Goal: Check status: Check status

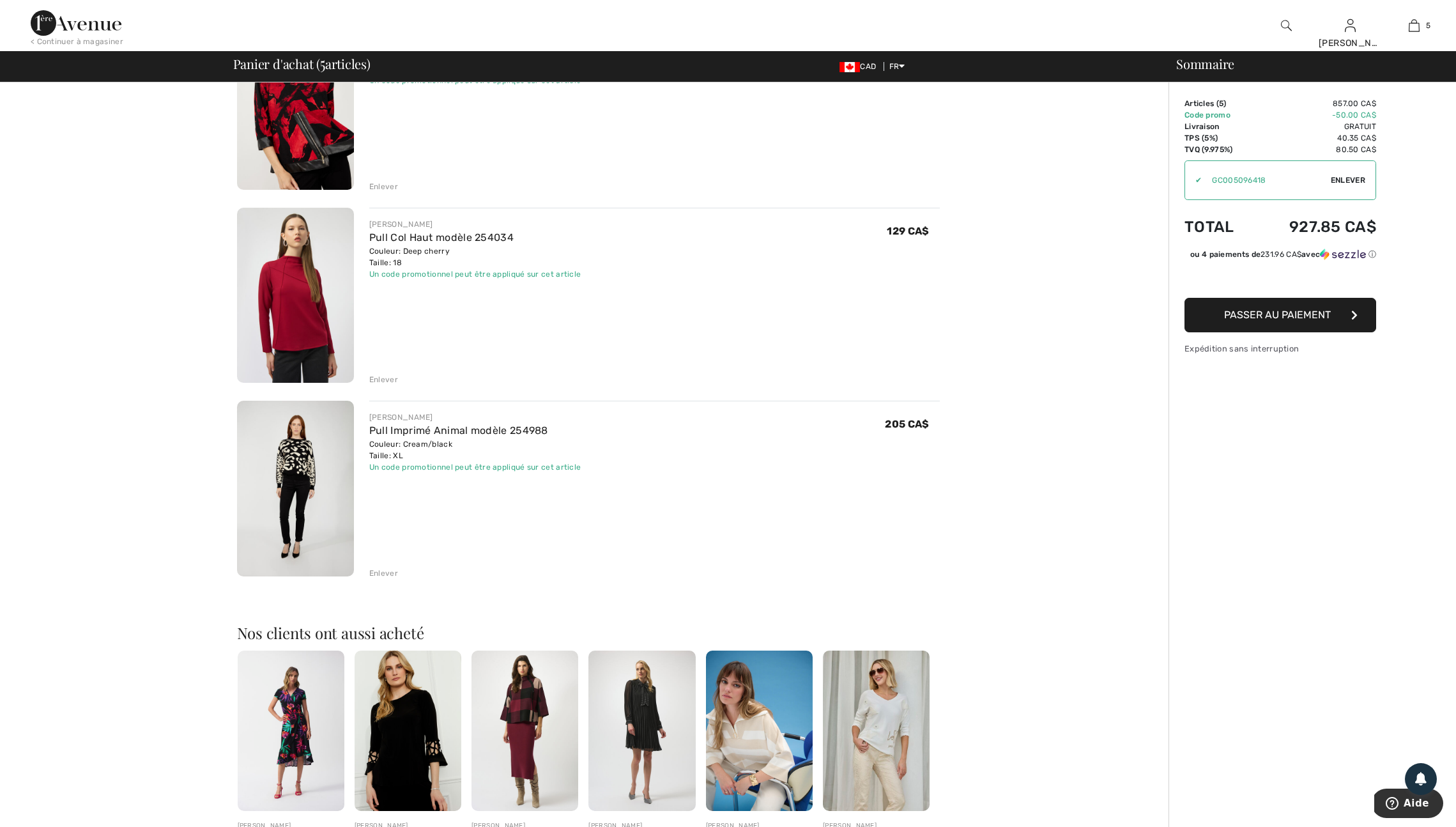
scroll to position [554, 0]
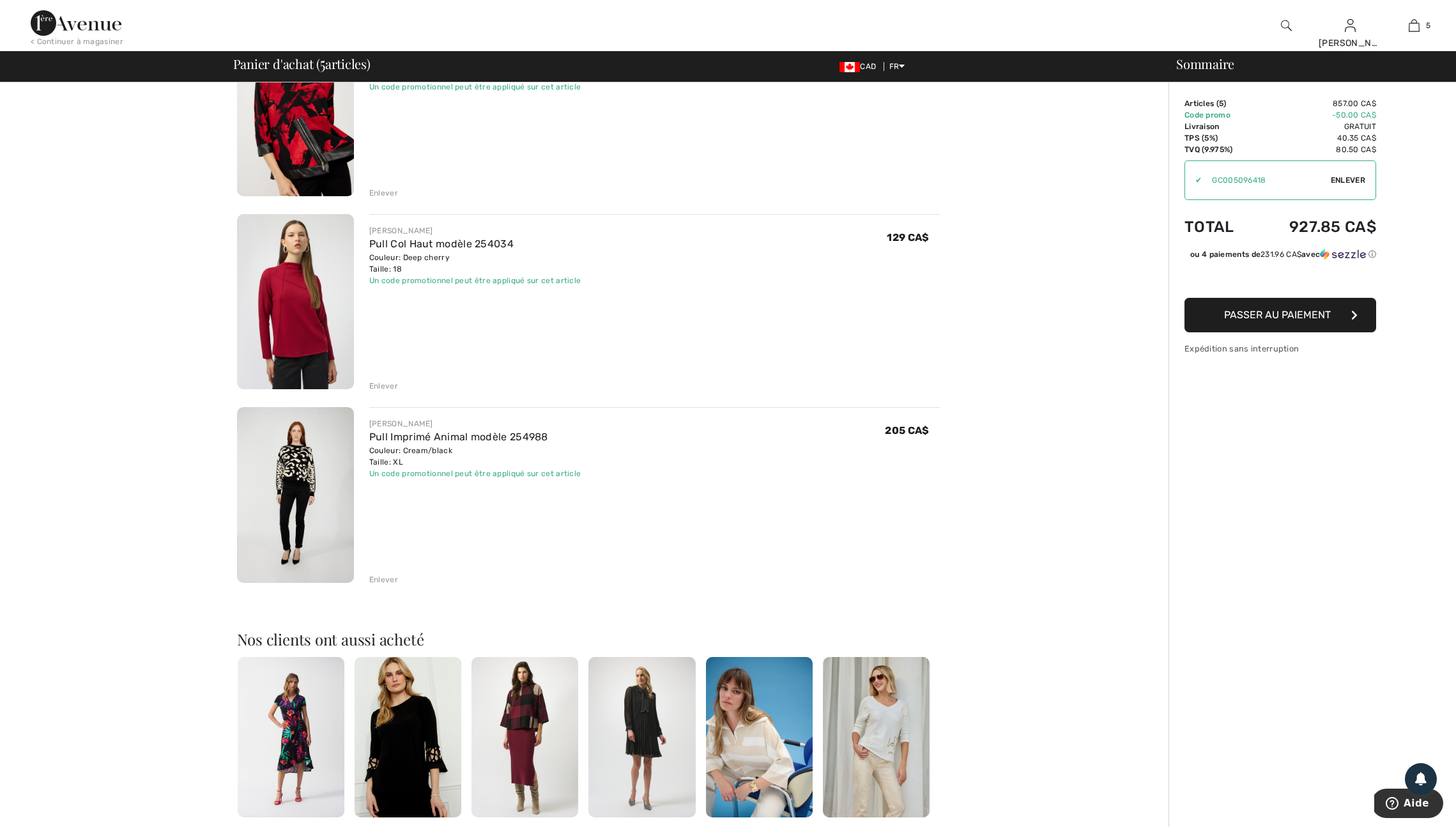
click at [385, 586] on div "Enlever" at bounding box center [384, 580] width 29 height 11
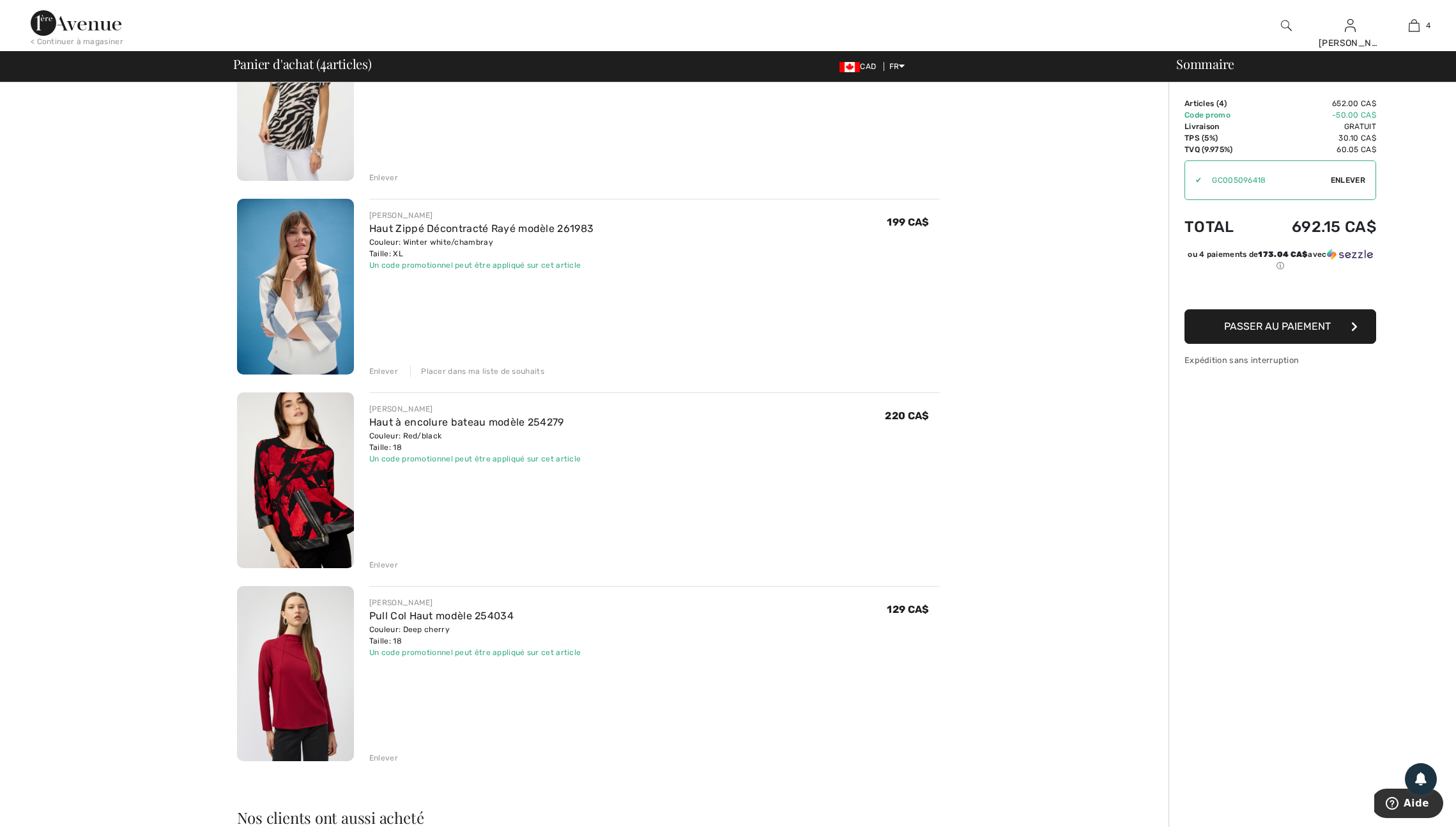
scroll to position [179, 0]
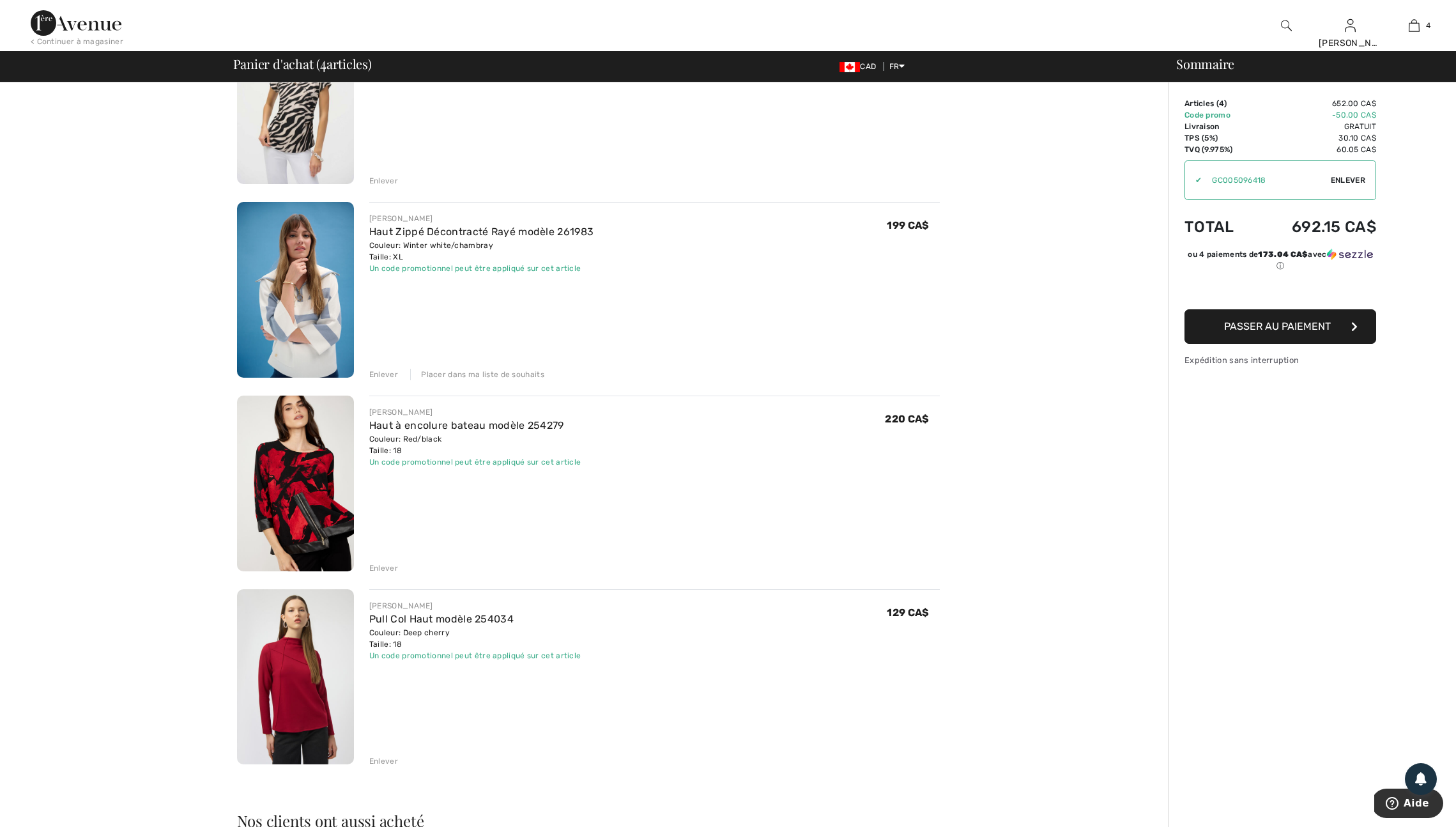
click at [388, 767] on div "Enlever" at bounding box center [384, 761] width 29 height 11
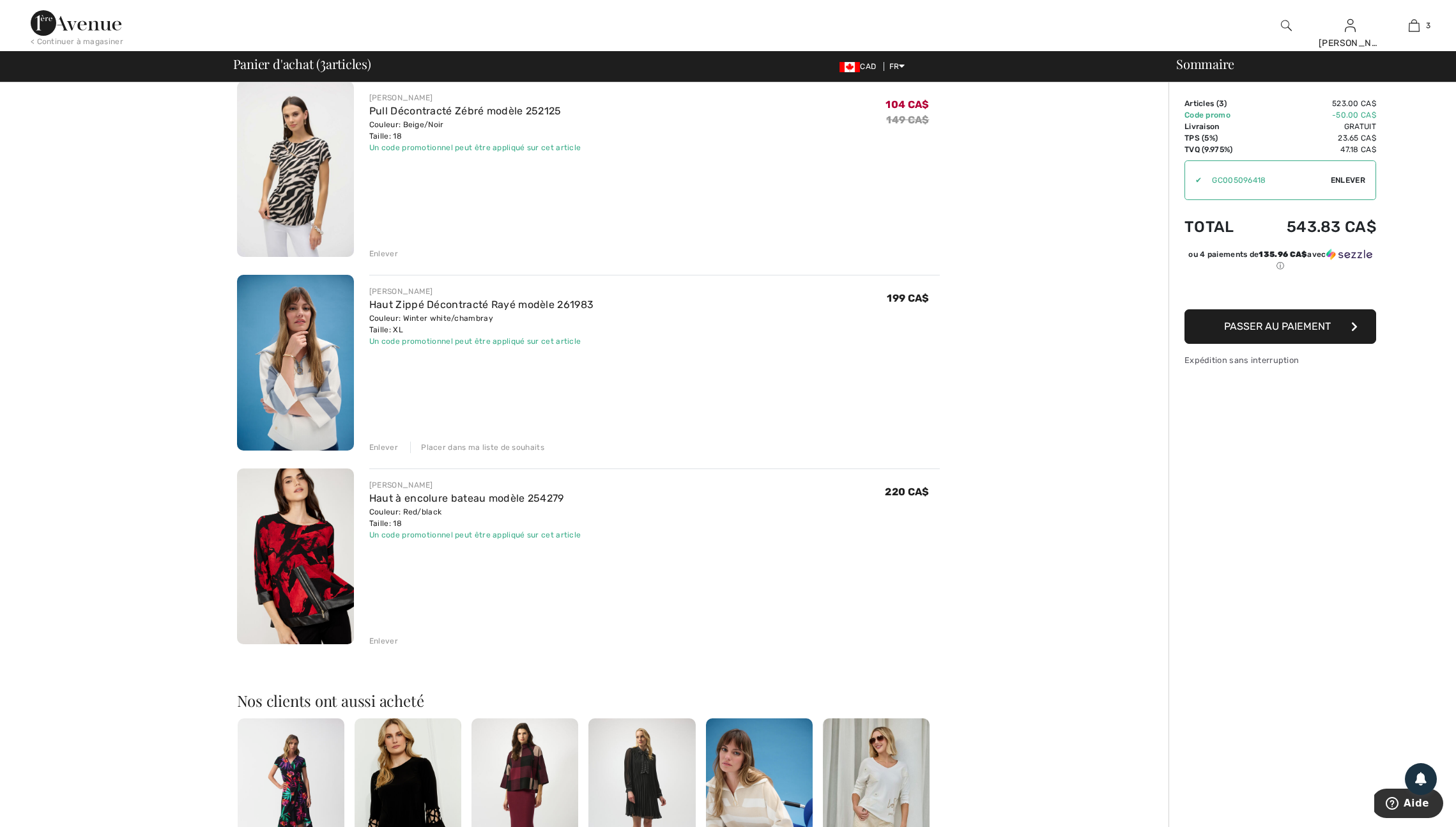
scroll to position [100, 0]
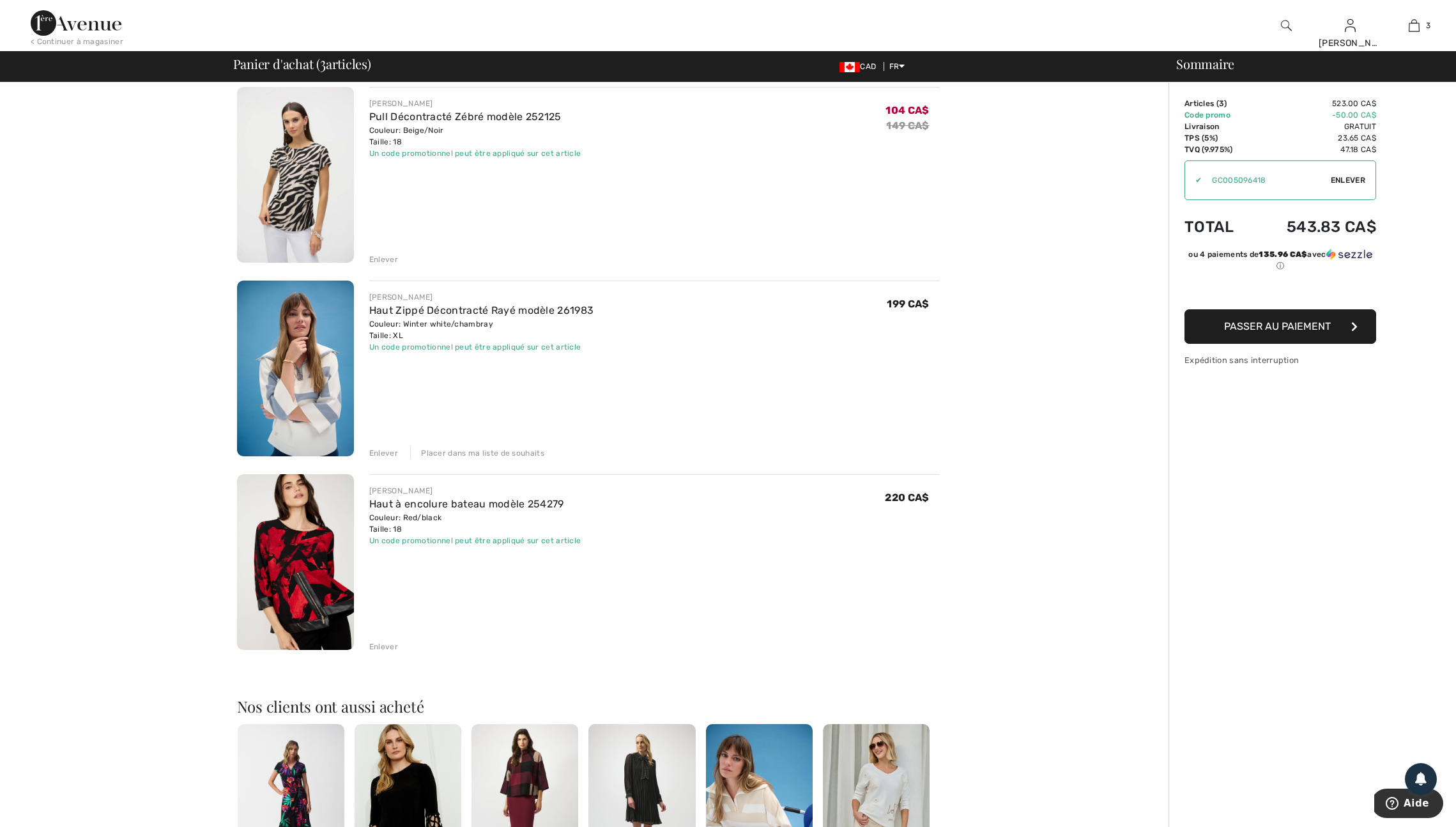
click at [380, 265] on div "Enlever" at bounding box center [384, 259] width 29 height 11
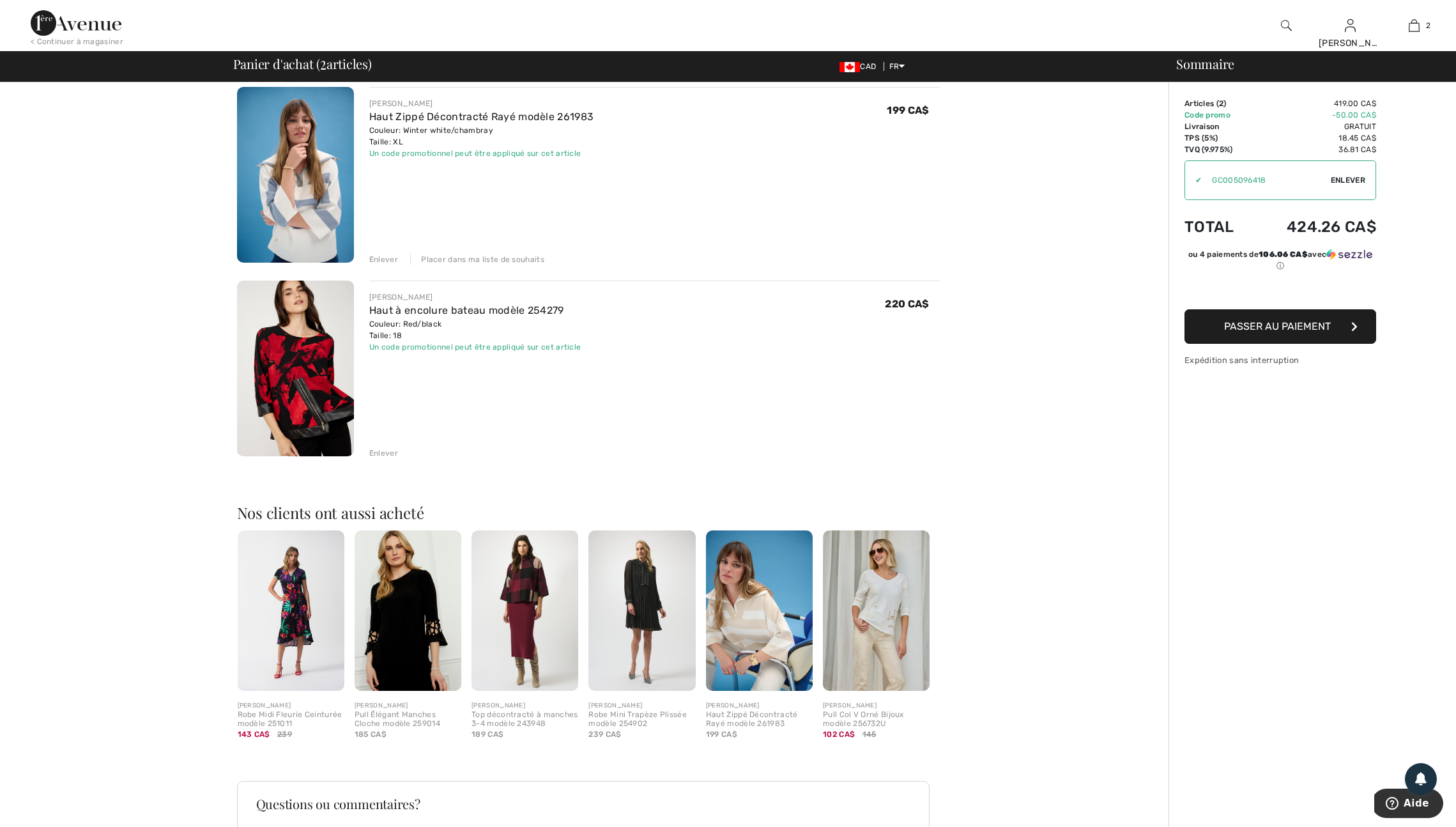
click at [317, 382] on img at bounding box center [296, 368] width 117 height 176
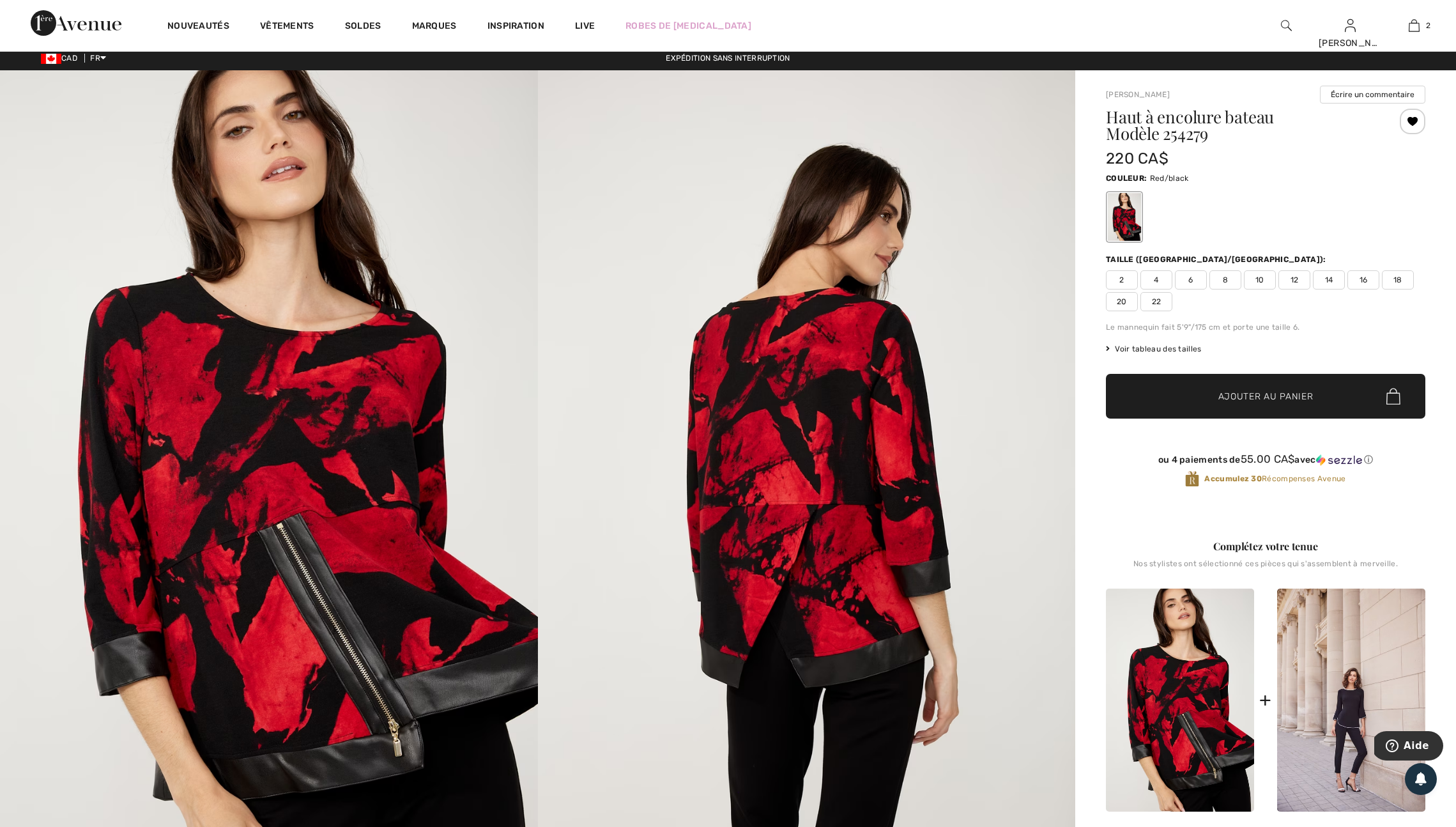
scroll to position [15, 0]
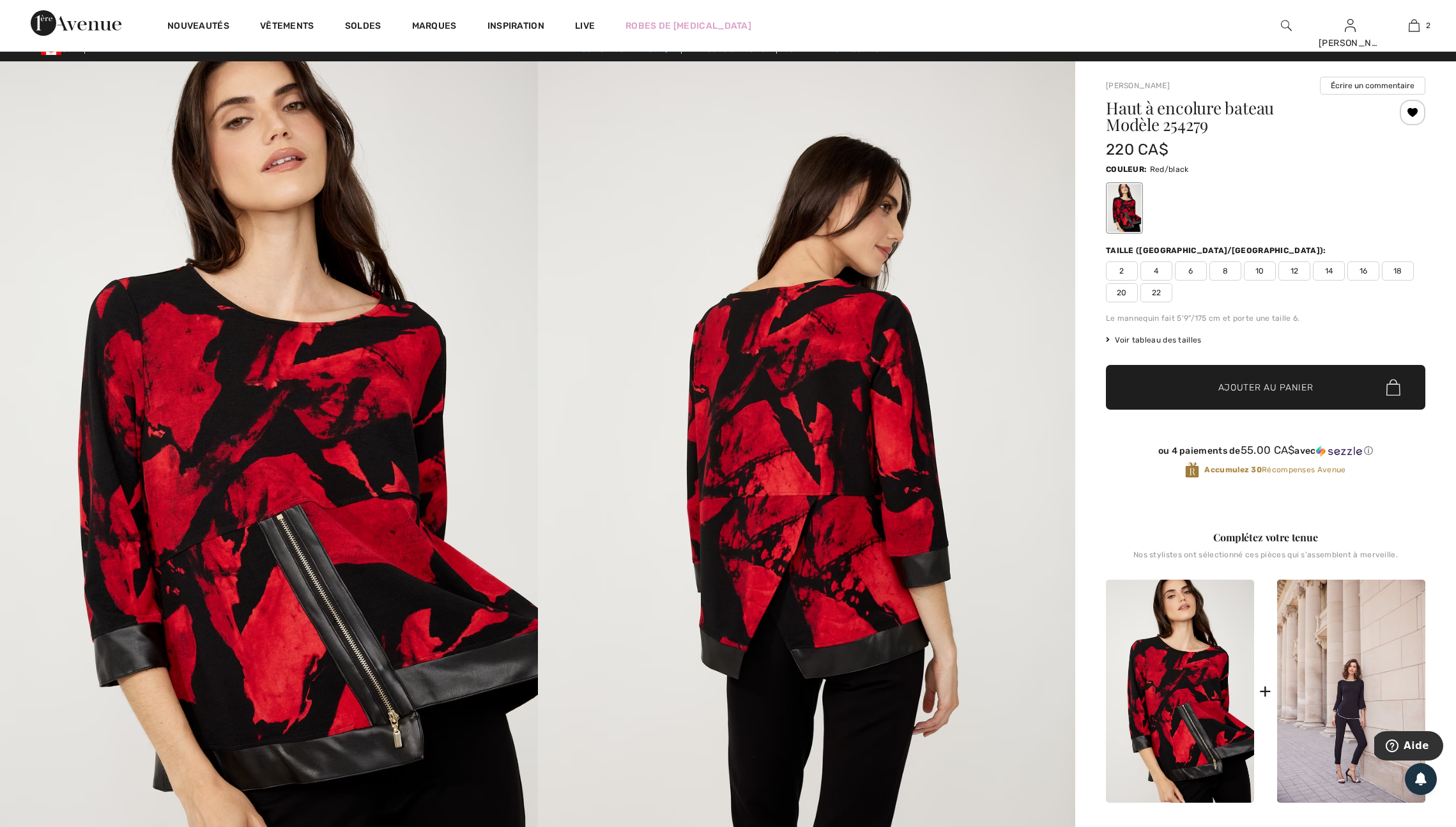
click at [1006, 312] on img at bounding box center [807, 464] width 538 height 807
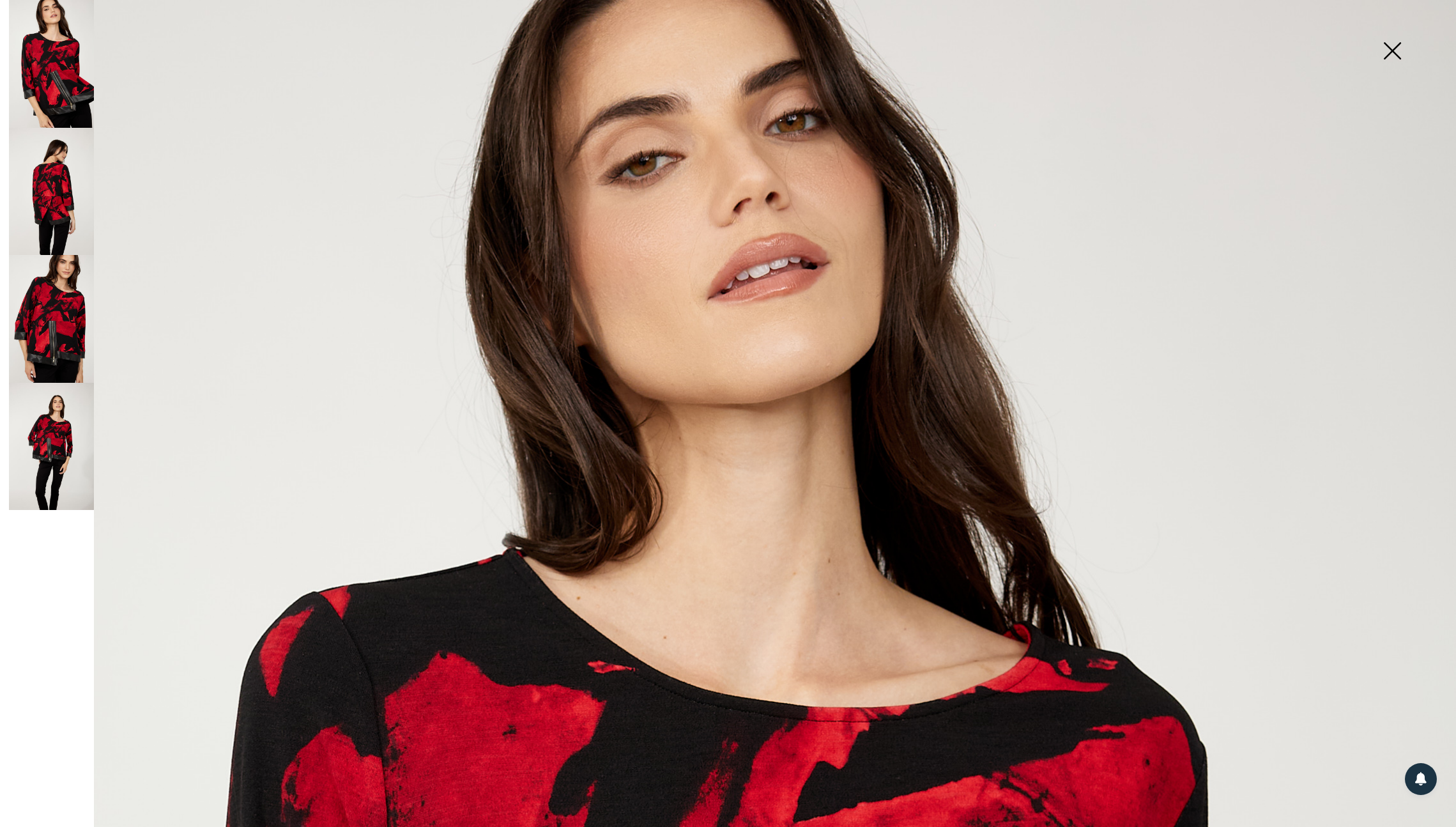
click at [63, 341] on img at bounding box center [51, 319] width 85 height 128
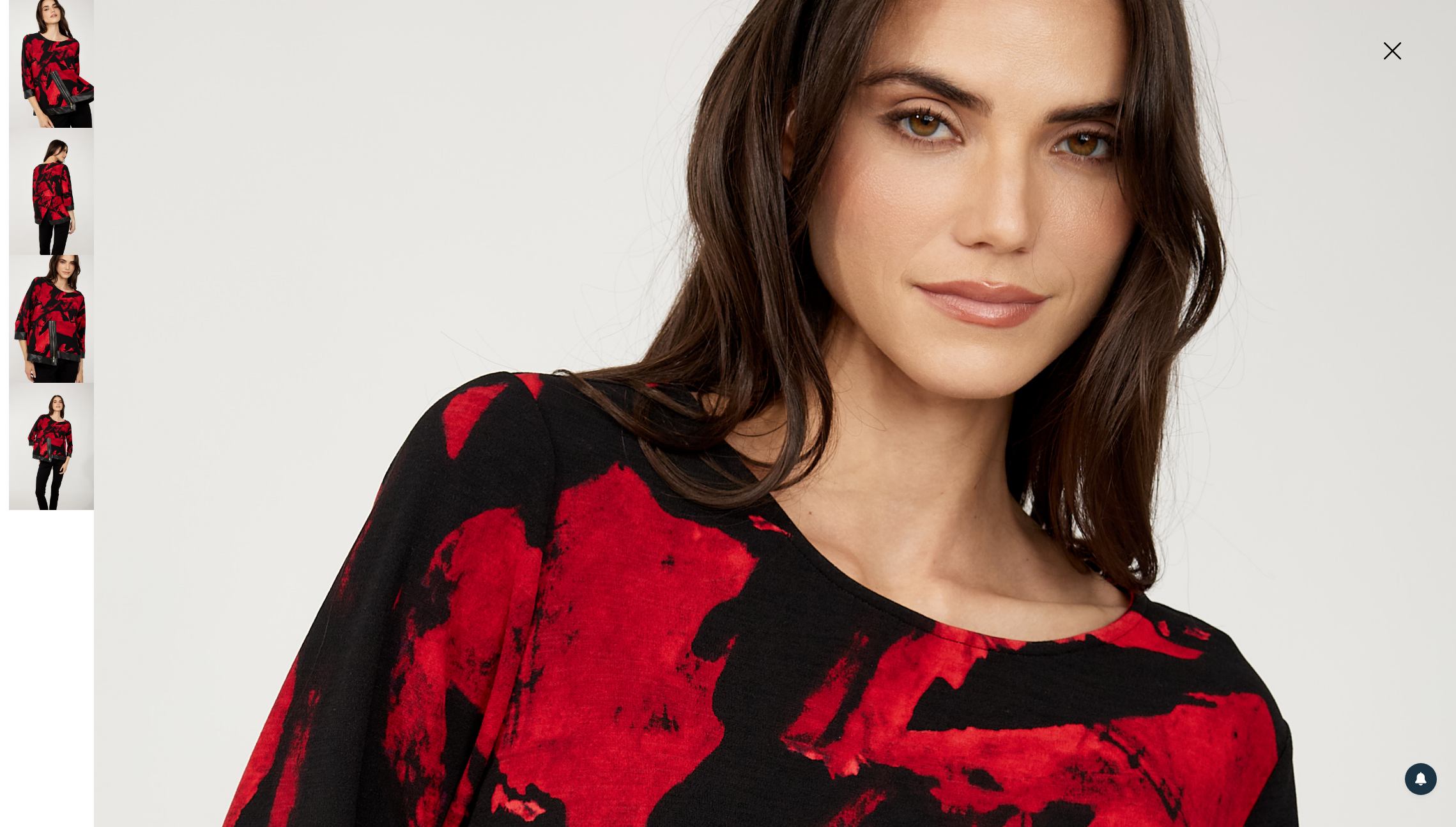
click at [1384, 52] on img at bounding box center [1392, 52] width 64 height 66
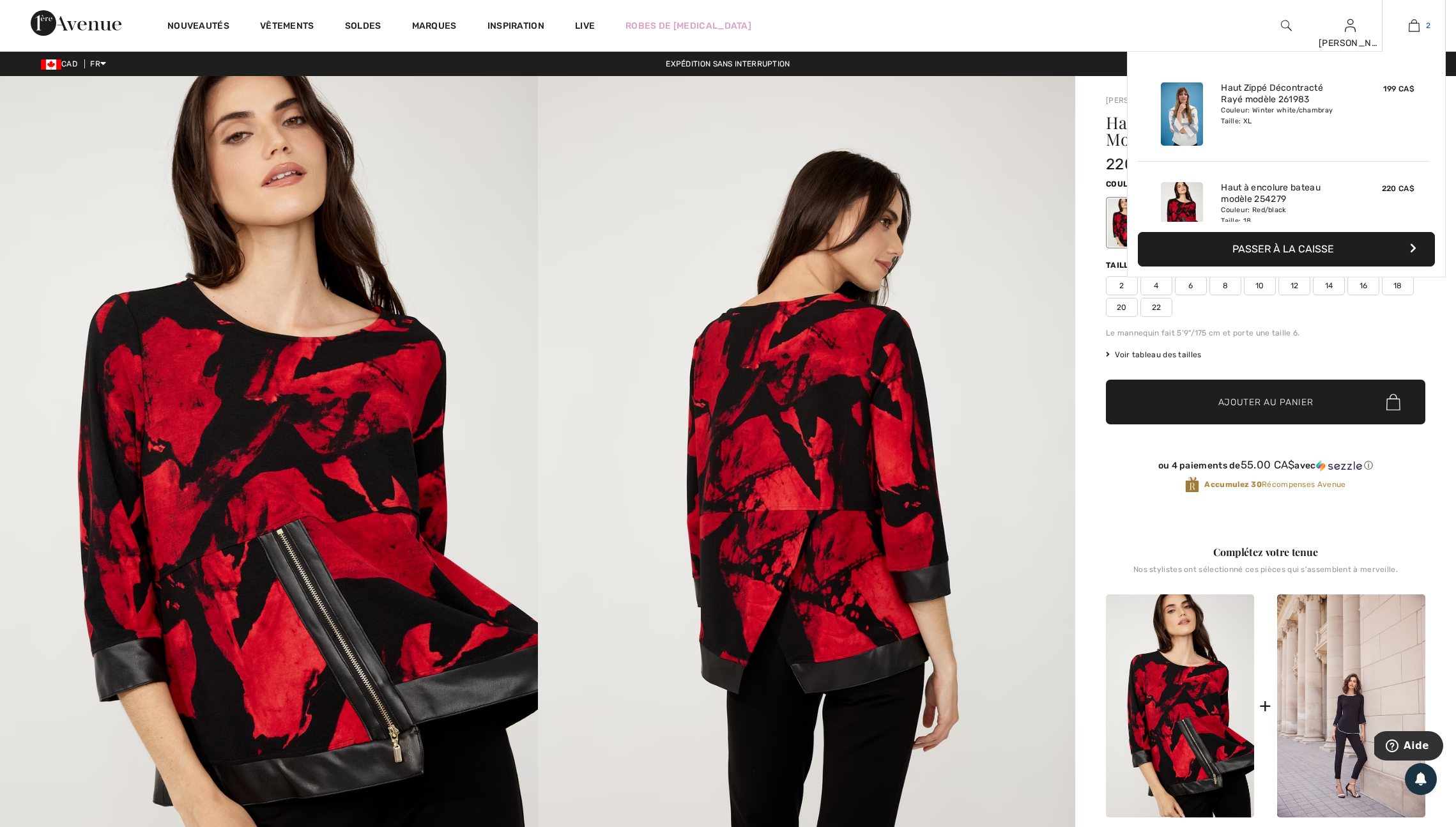
scroll to position [2, 0]
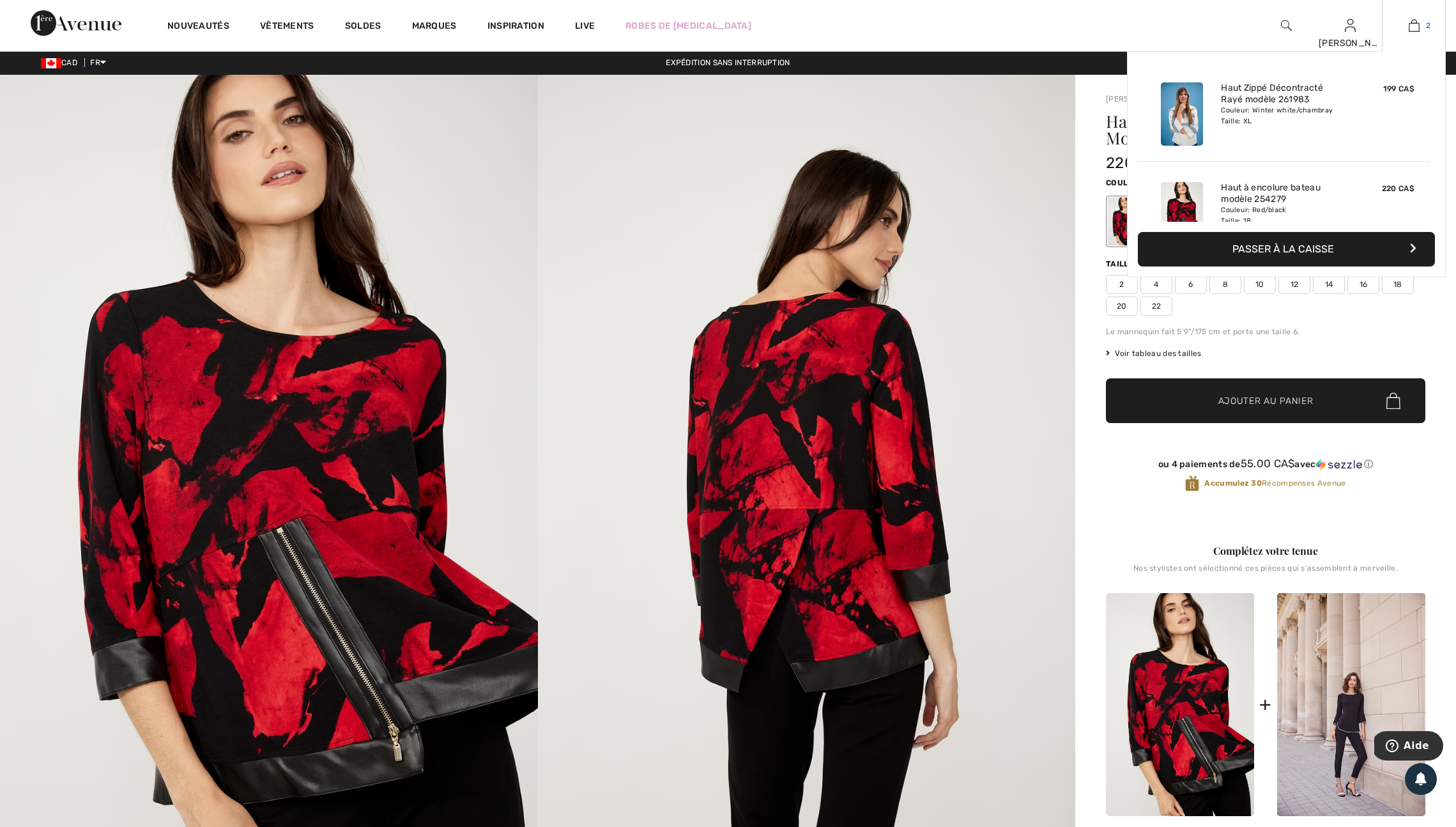
click at [1409, 26] on img at bounding box center [1414, 25] width 10 height 15
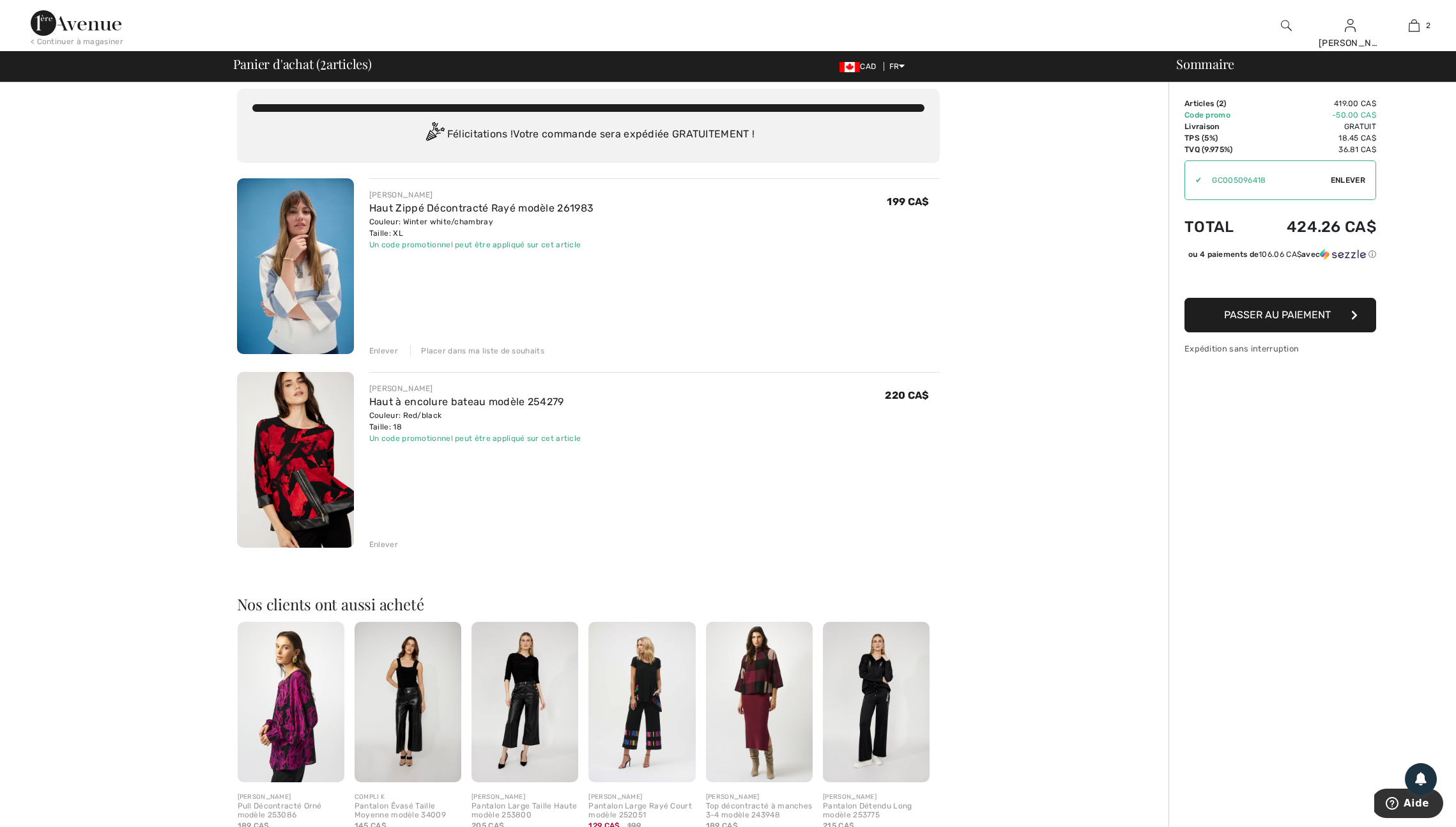
scroll to position [7, 0]
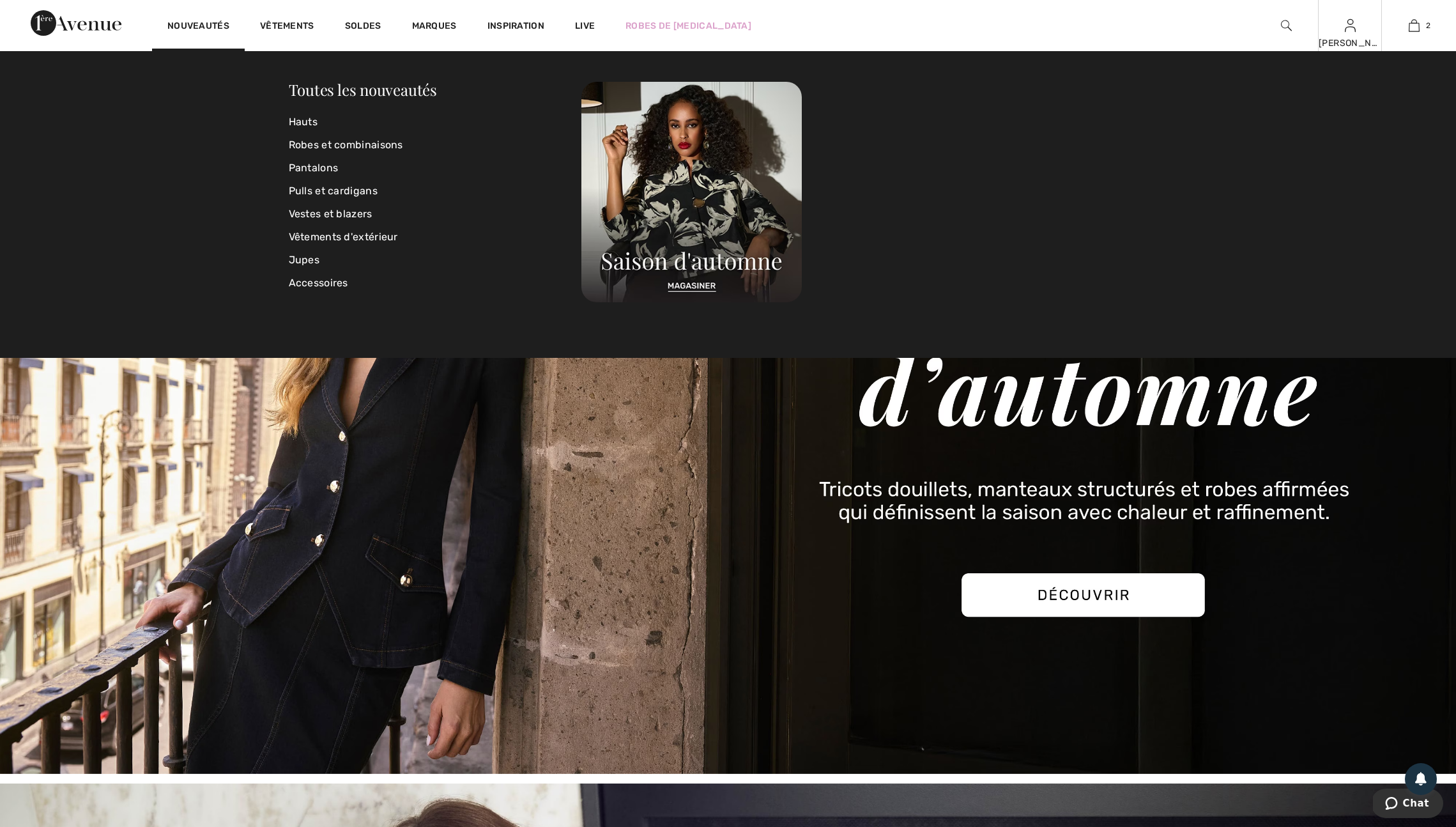
click at [1353, 27] on img at bounding box center [1350, 25] width 10 height 15
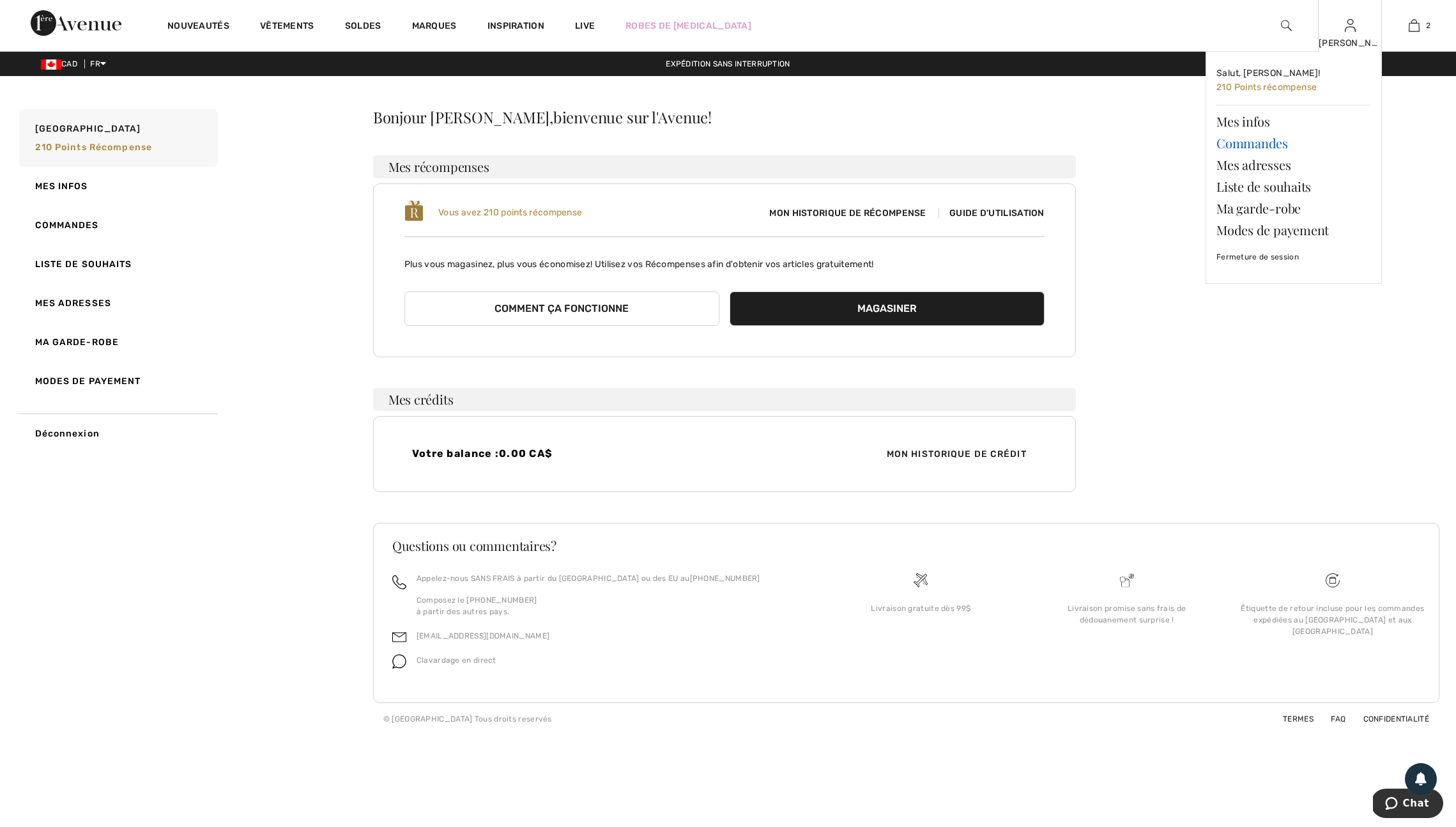
click at [1239, 144] on link "Commandes" at bounding box center [1294, 143] width 155 height 22
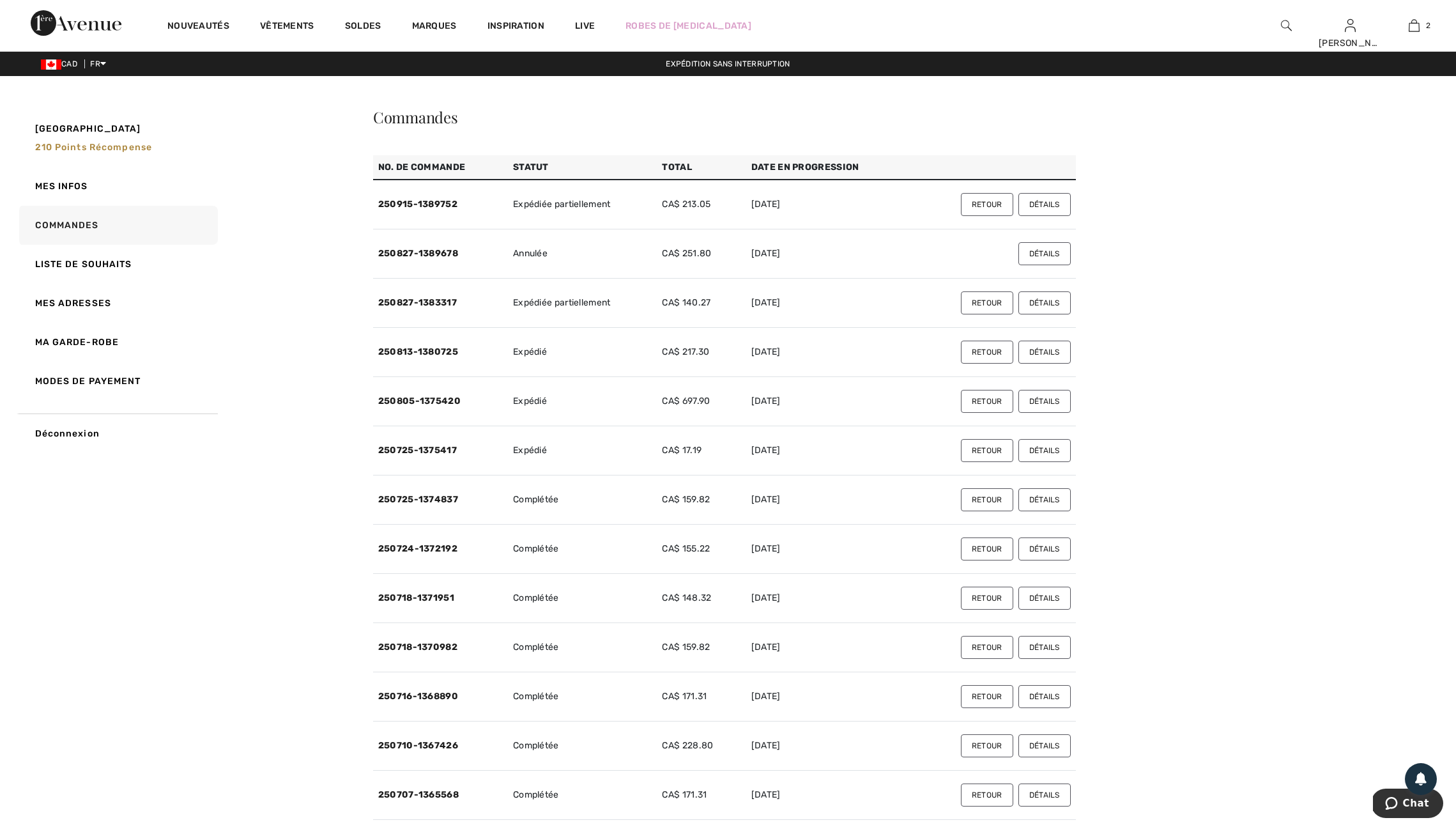
click at [1040, 216] on button "Détails" at bounding box center [1044, 204] width 52 height 23
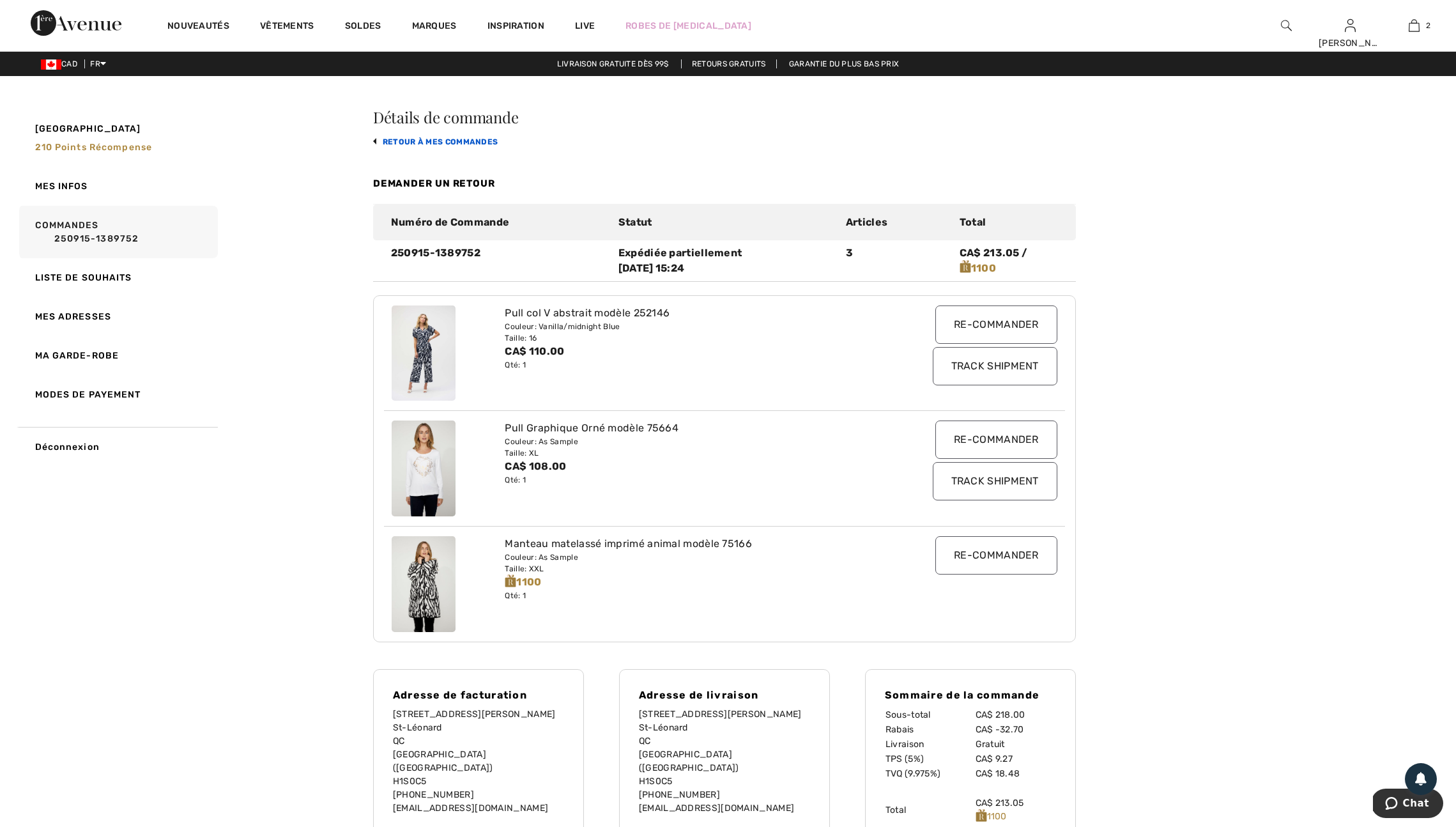
click at [393, 146] on link "retour à mes commandes" at bounding box center [435, 141] width 125 height 9
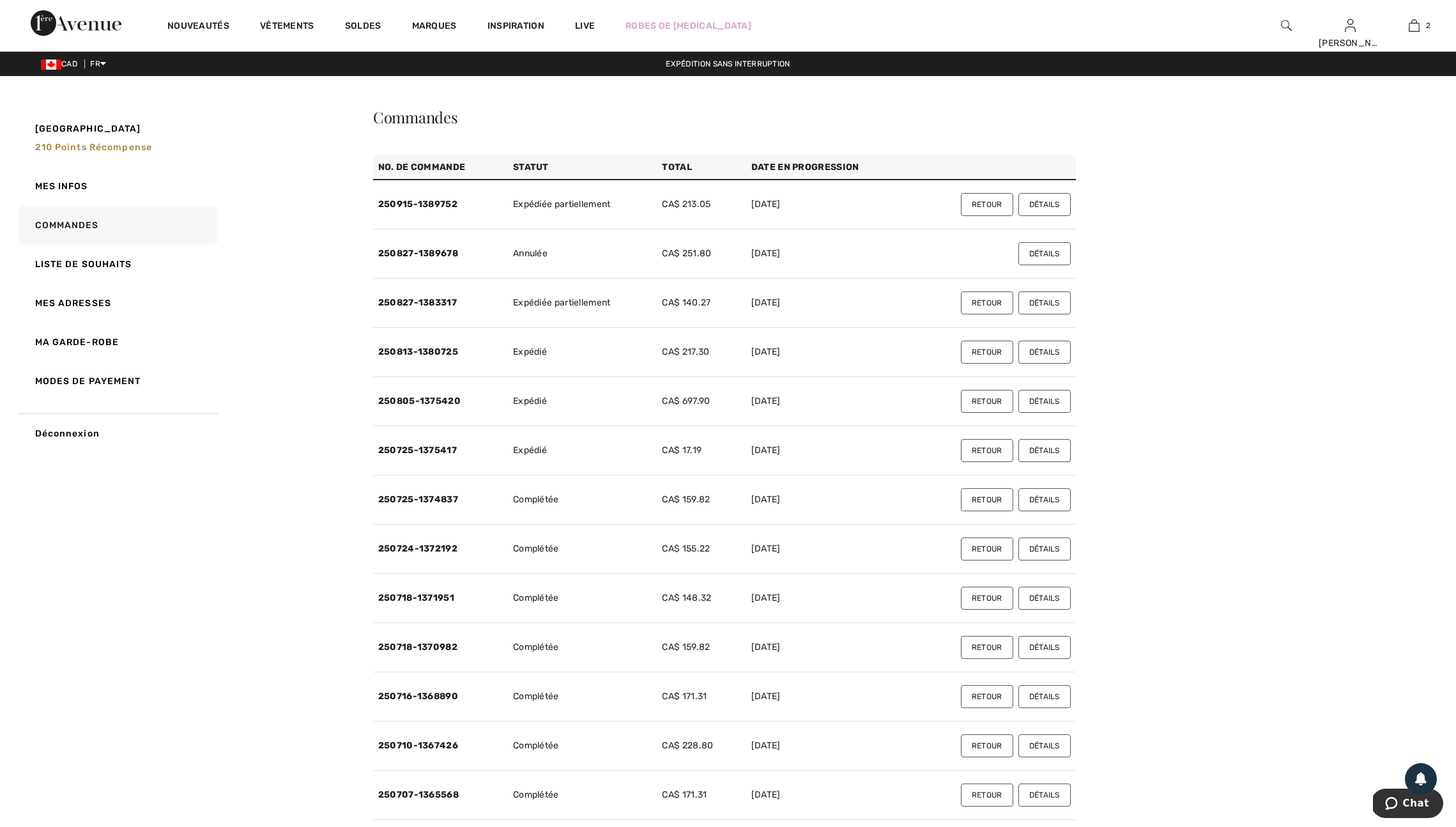
scroll to position [2, 0]
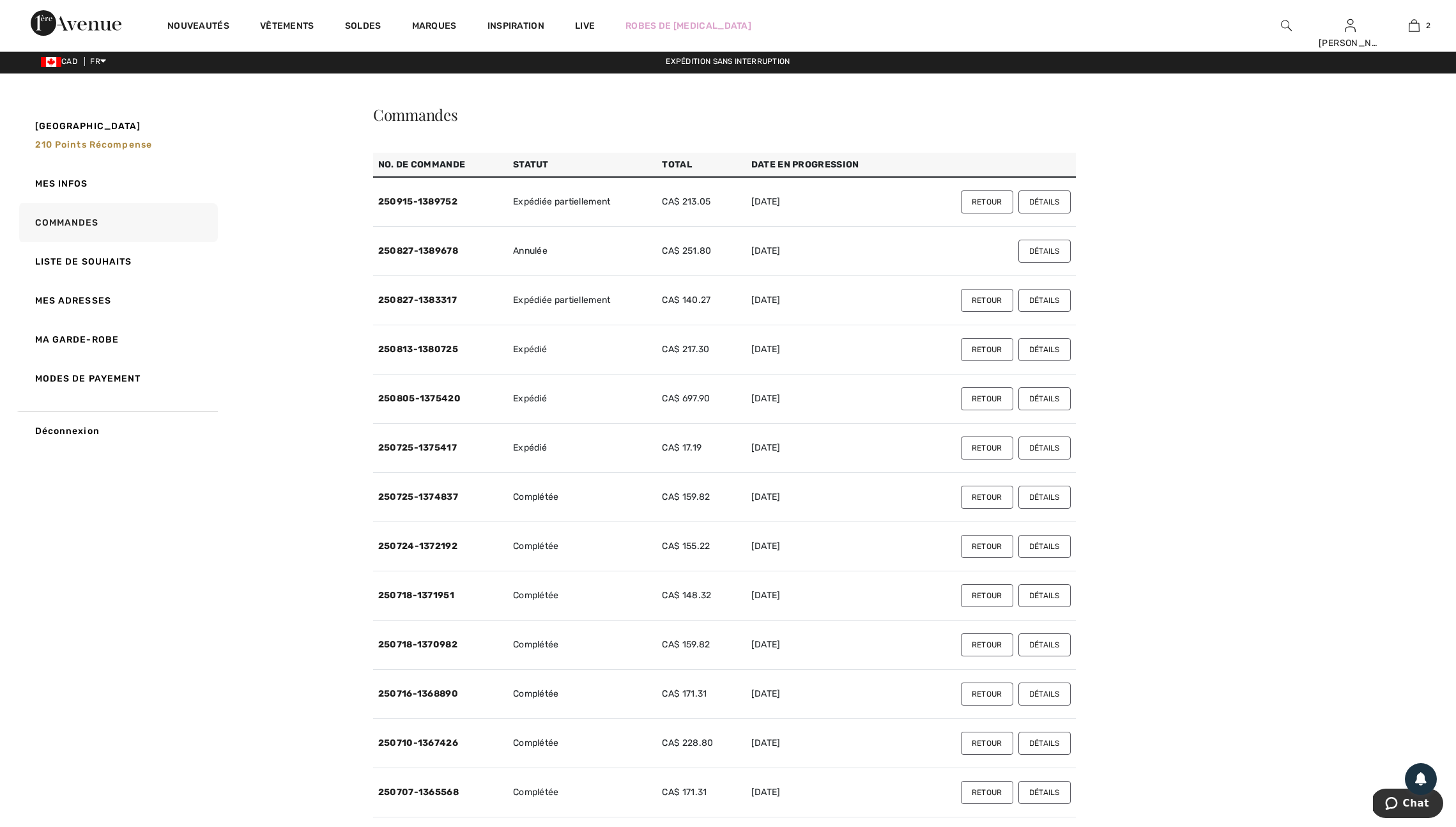
click at [1039, 312] on button "Détails" at bounding box center [1044, 300] width 52 height 23
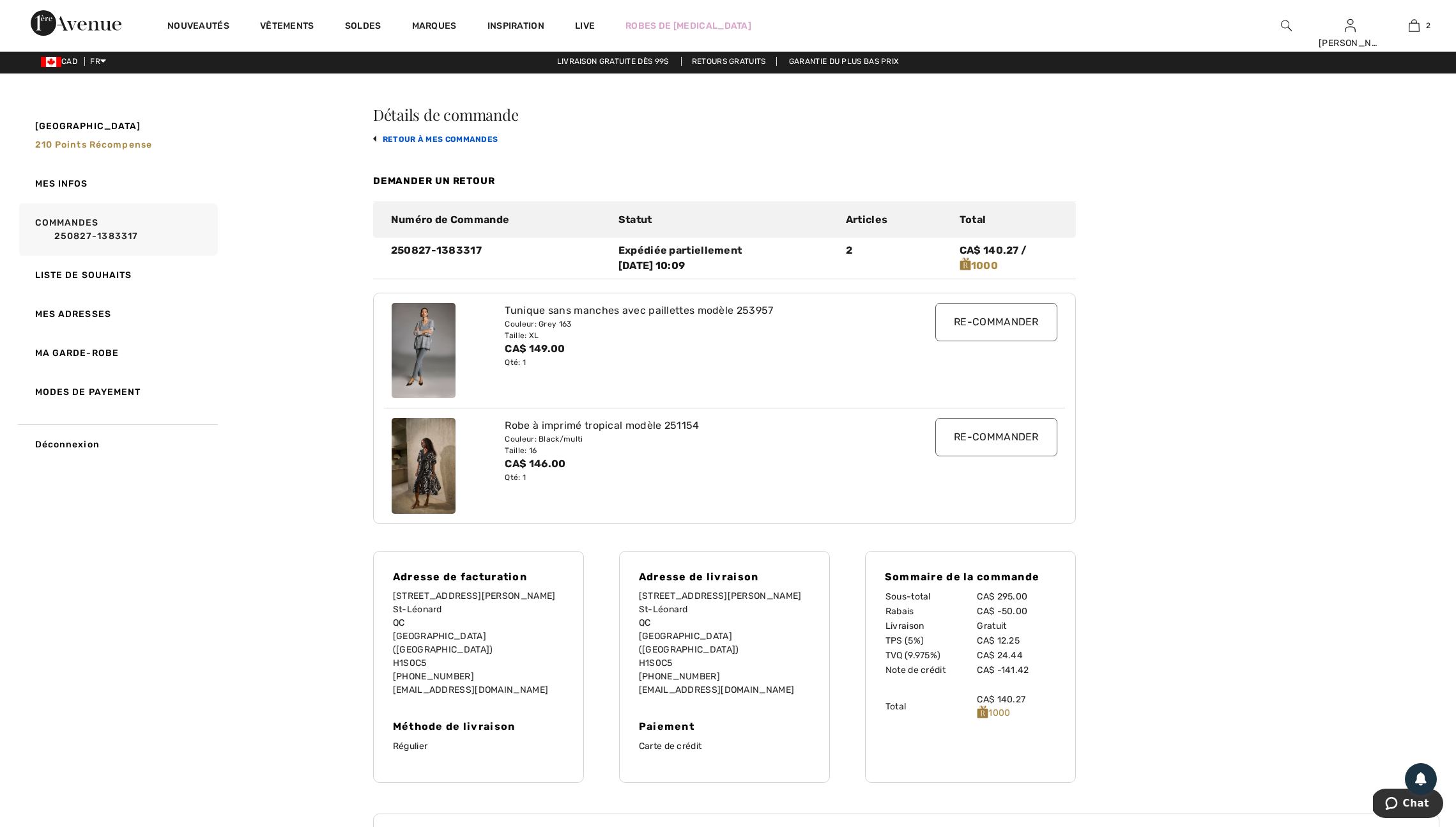
click at [467, 144] on link "retour à mes commandes" at bounding box center [435, 139] width 125 height 9
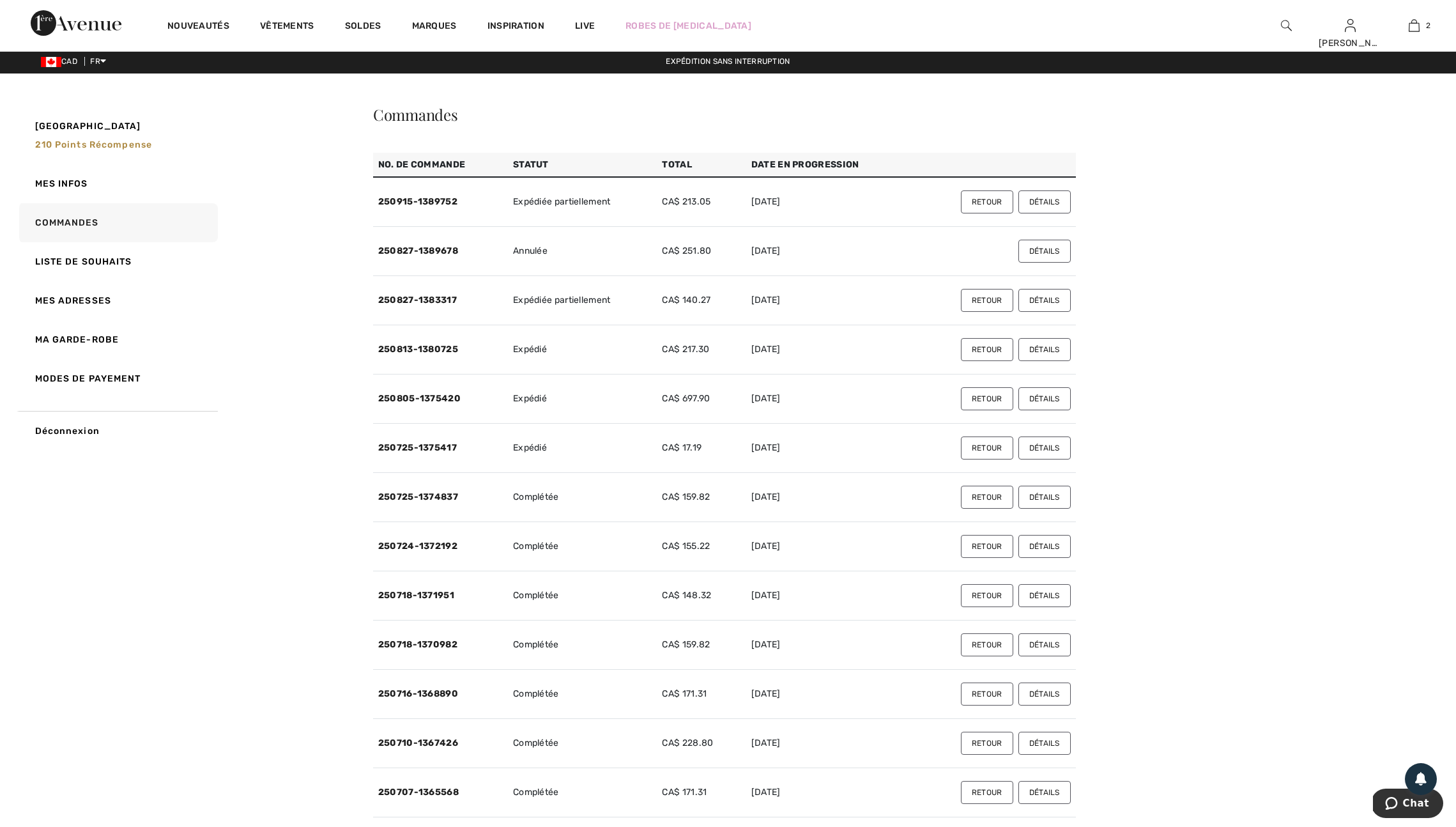
click at [1049, 262] on button "Détails" at bounding box center [1044, 251] width 52 height 23
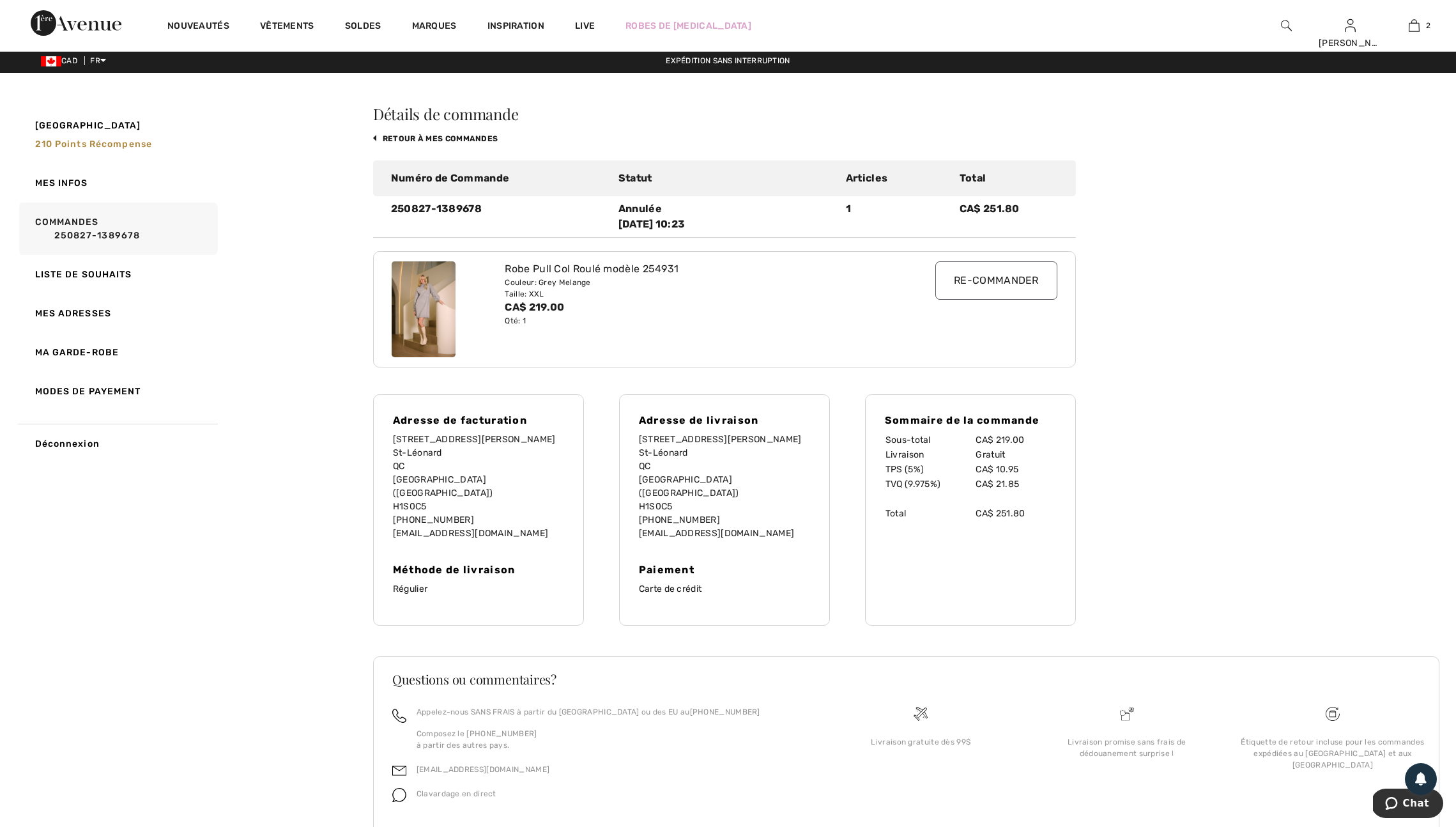
scroll to position [7, 0]
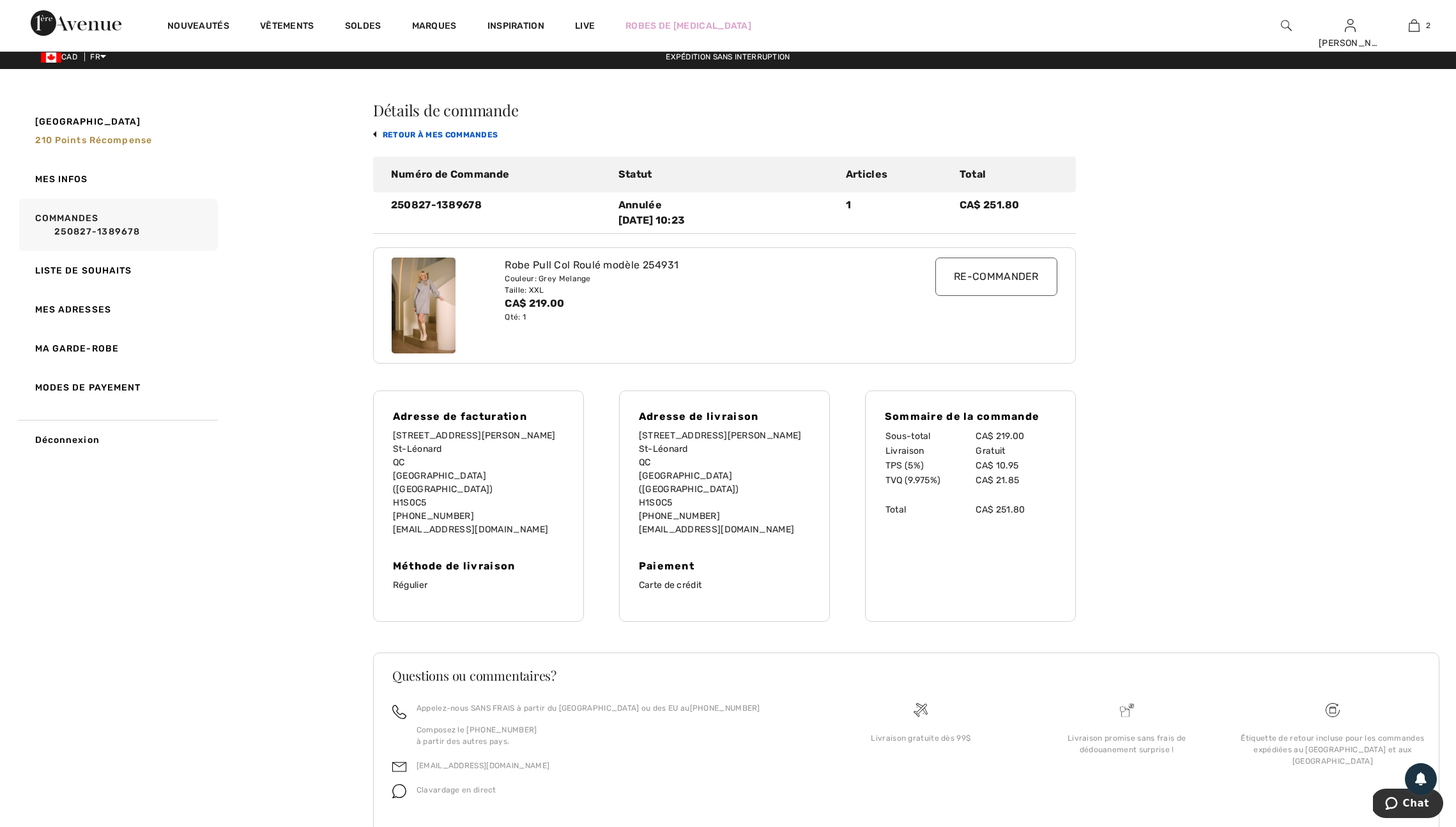
click at [446, 140] on link "retour à mes commandes" at bounding box center [435, 134] width 125 height 9
